Goal: Register for event/course

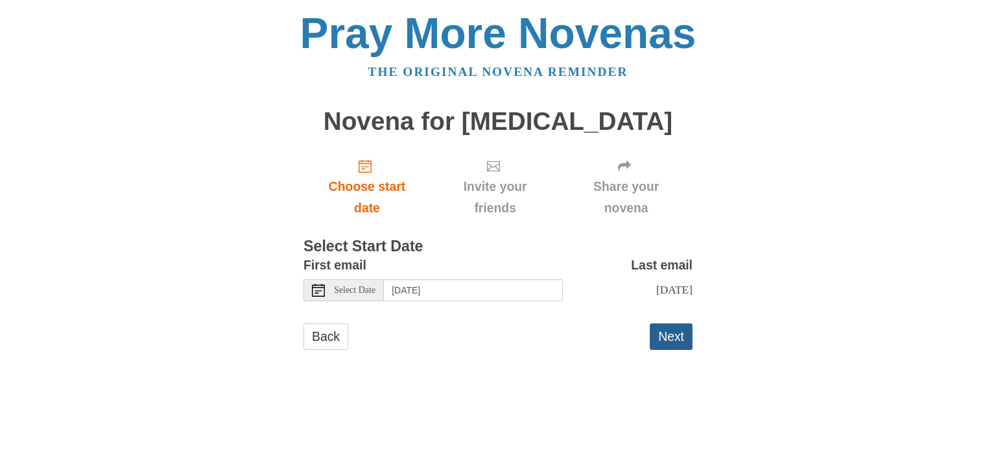
click at [675, 344] on button "Next" at bounding box center [671, 336] width 43 height 27
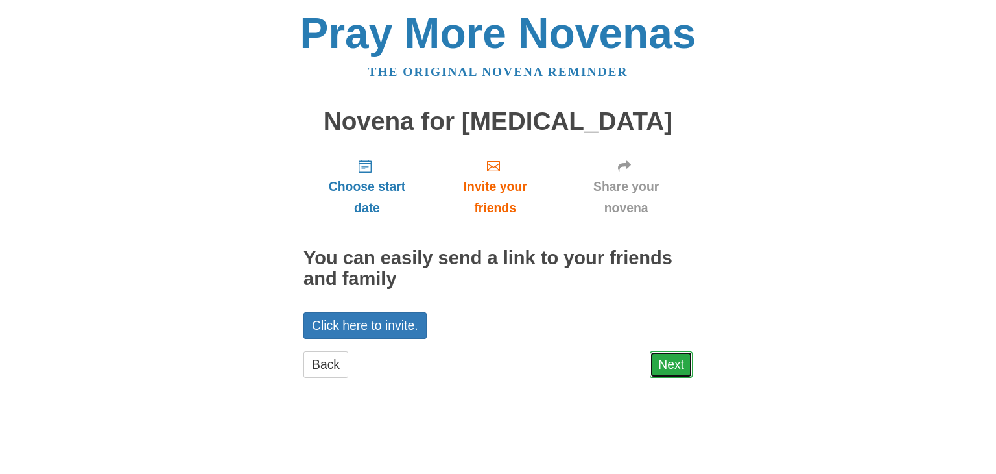
click at [677, 358] on link "Next" at bounding box center [671, 364] width 43 height 27
